Goal: Information Seeking & Learning: Learn about a topic

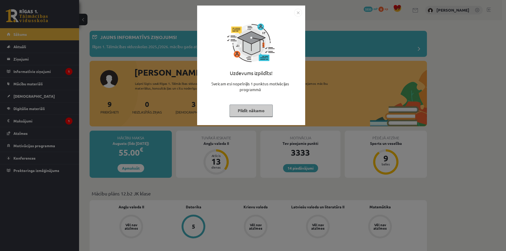
click at [242, 112] on button "Pildīt nākamo" at bounding box center [251, 111] width 43 height 12
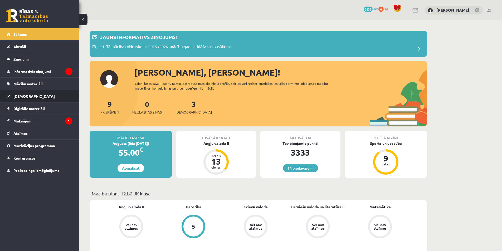
click at [19, 99] on link "[DEMOGRAPHIC_DATA]" at bounding box center [40, 96] width 66 height 12
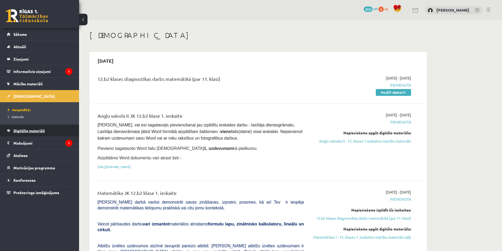
click at [29, 128] on link "Digitālie materiāli" at bounding box center [40, 131] width 66 height 12
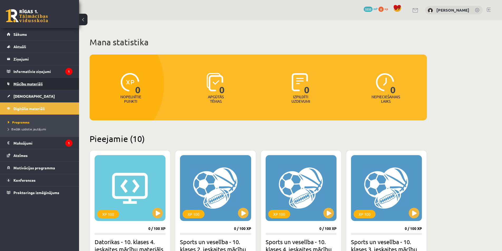
click at [33, 82] on span "Mācību materiāli" at bounding box center [27, 83] width 29 height 5
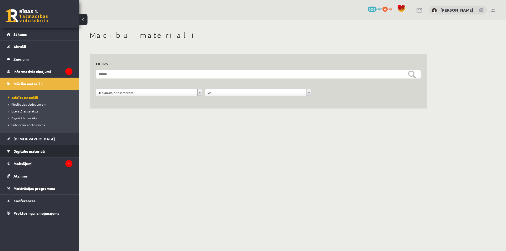
click at [32, 151] on span "Digitālie materiāli" at bounding box center [28, 151] width 31 height 5
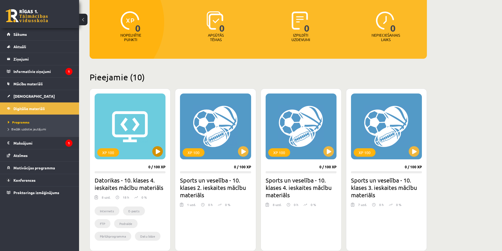
scroll to position [79, 0]
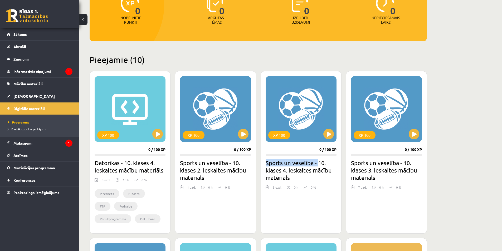
drag, startPoint x: 269, startPoint y: 161, endPoint x: 316, endPoint y: 166, distance: 47.2
click at [319, 161] on div "XP 100 0 / 100 XP Sports un veselība - 10. klases 4. ieskaites mācību materiāls…" at bounding box center [301, 152] width 81 height 163
click at [306, 174] on h2 "Sports un veselība - 10. klases 4. ieskaites mācību materiāls" at bounding box center [301, 170] width 71 height 22
click at [27, 96] on span "[DEMOGRAPHIC_DATA]" at bounding box center [33, 96] width 41 height 5
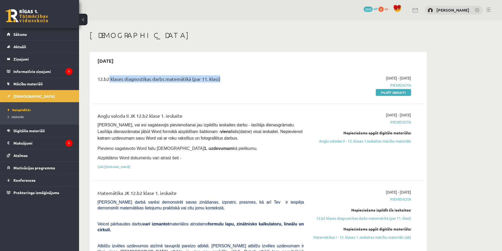
drag, startPoint x: 170, startPoint y: 75, endPoint x: 107, endPoint y: 74, distance: 63.5
click at [107, 74] on div "12.b2 klases diagnostikas darbs matemātikā (par 11. klasi) [DATE] - [DATE] [GEO…" at bounding box center [258, 85] width 332 height 30
click at [234, 94] on div "12.b2 klases diagnostikas darbs matemātikā (par 11. klasi)" at bounding box center [201, 85] width 214 height 20
